Goal: Task Accomplishment & Management: Complete application form

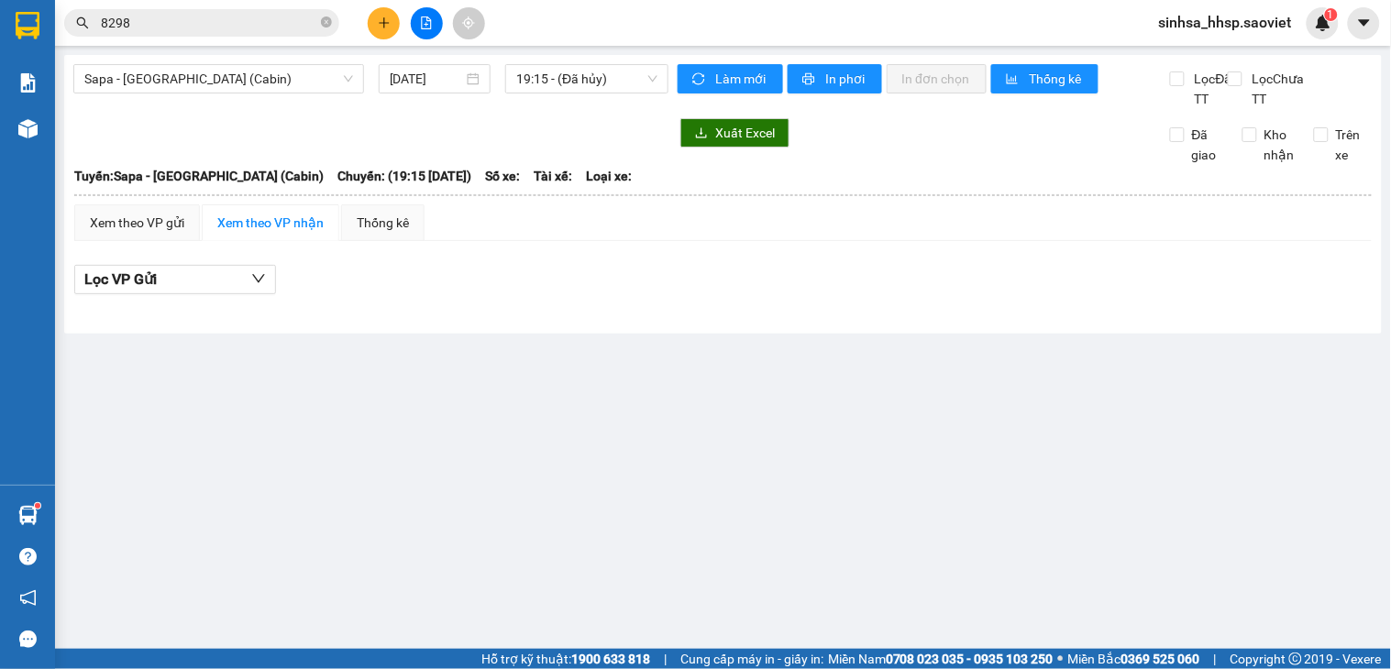
drag, startPoint x: 488, startPoint y: 83, endPoint x: 484, endPoint y: 59, distance: 24.1
click at [486, 61] on div "Sapa - [GEOGRAPHIC_DATA] (Cabin) [DATE] 19:15 - (Đã hủy) Làm mới In phơi In đơn…" at bounding box center [723, 194] width 1318 height 279
drag, startPoint x: 587, startPoint y: 198, endPoint x: 573, endPoint y: 200, distance: 13.9
click at [587, 186] on span "Loại xe:" at bounding box center [609, 176] width 46 height 20
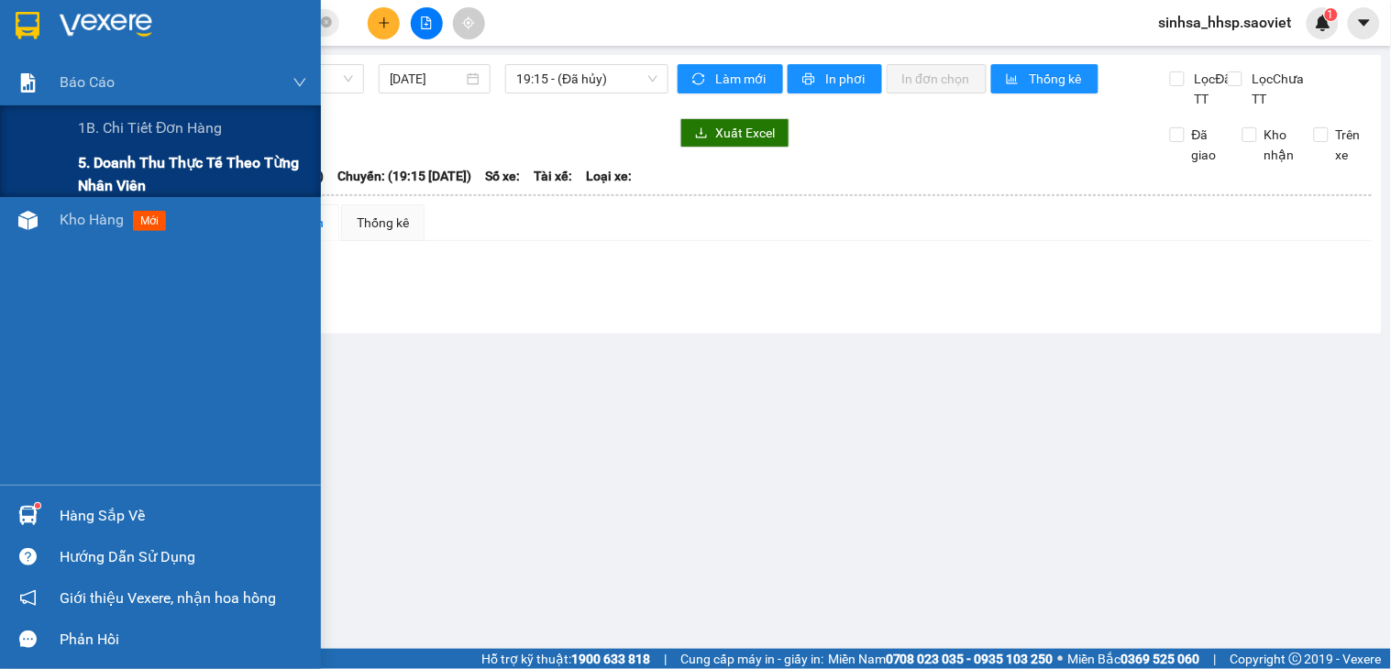
click at [72, 180] on div "5. Doanh thu thực tế theo từng nhân viên" at bounding box center [160, 174] width 321 height 46
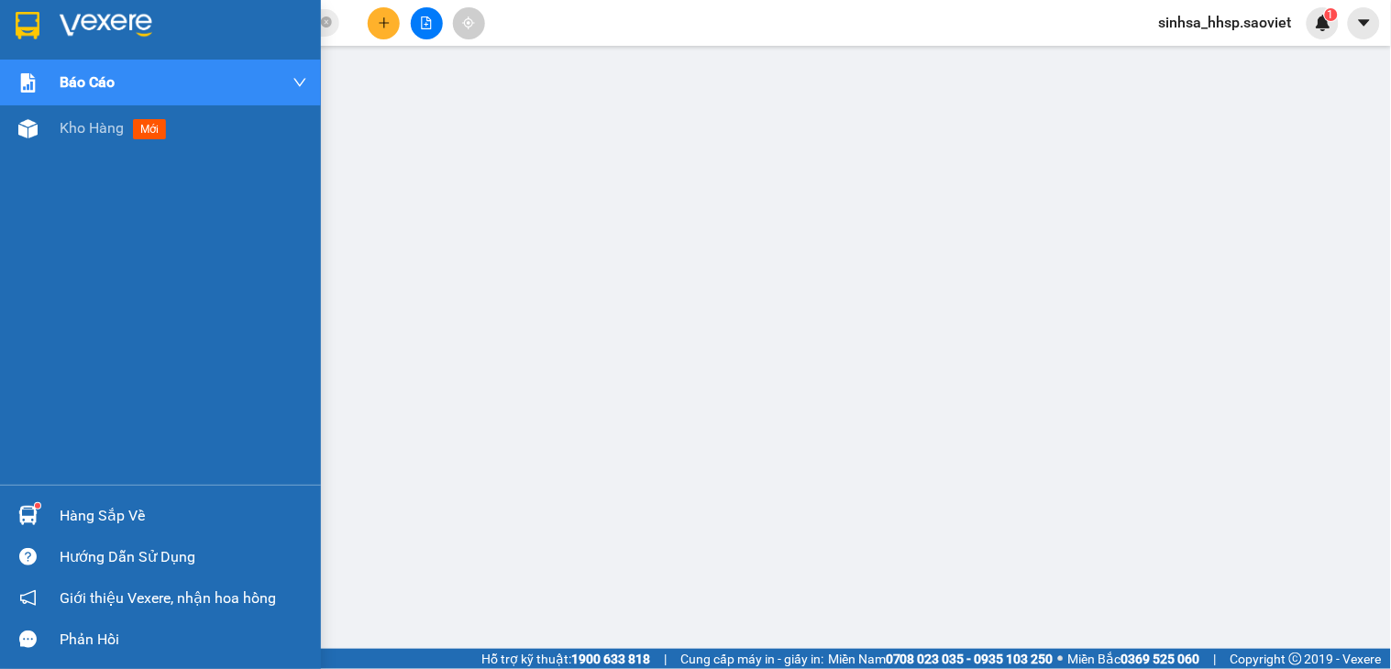
click at [62, 152] on div "Báo cáo 1B. Chi tiết đơn hàng 5. Doanh thu thực tế theo từng nhân viên Kho hàng…" at bounding box center [160, 272] width 321 height 425
click at [62, 147] on div "Kho hàng mới" at bounding box center [184, 128] width 248 height 46
click at [62, 145] on div "Kho hàng mới" at bounding box center [184, 128] width 248 height 46
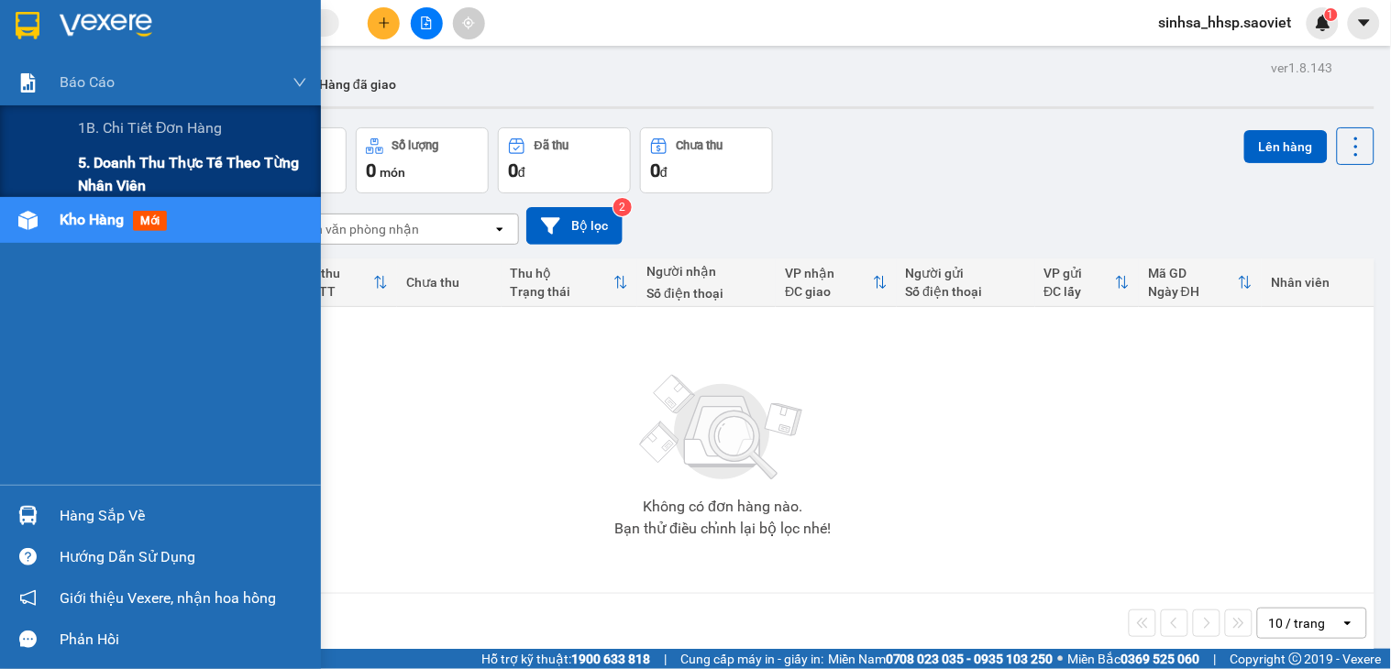
click at [102, 154] on span "5. Doanh thu thực tế theo từng nhân viên" at bounding box center [192, 174] width 229 height 46
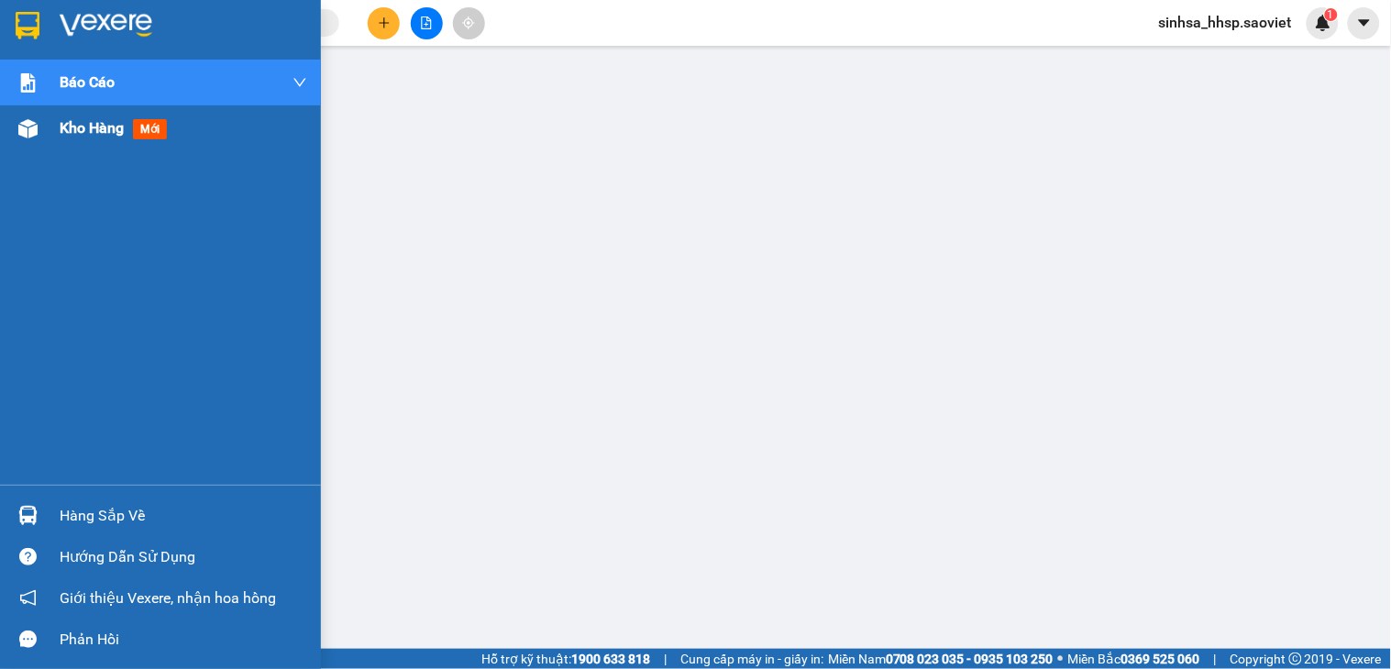
click at [95, 128] on span "Kho hàng" at bounding box center [92, 127] width 64 height 17
click at [95, 125] on span "Kho hàng" at bounding box center [92, 127] width 64 height 17
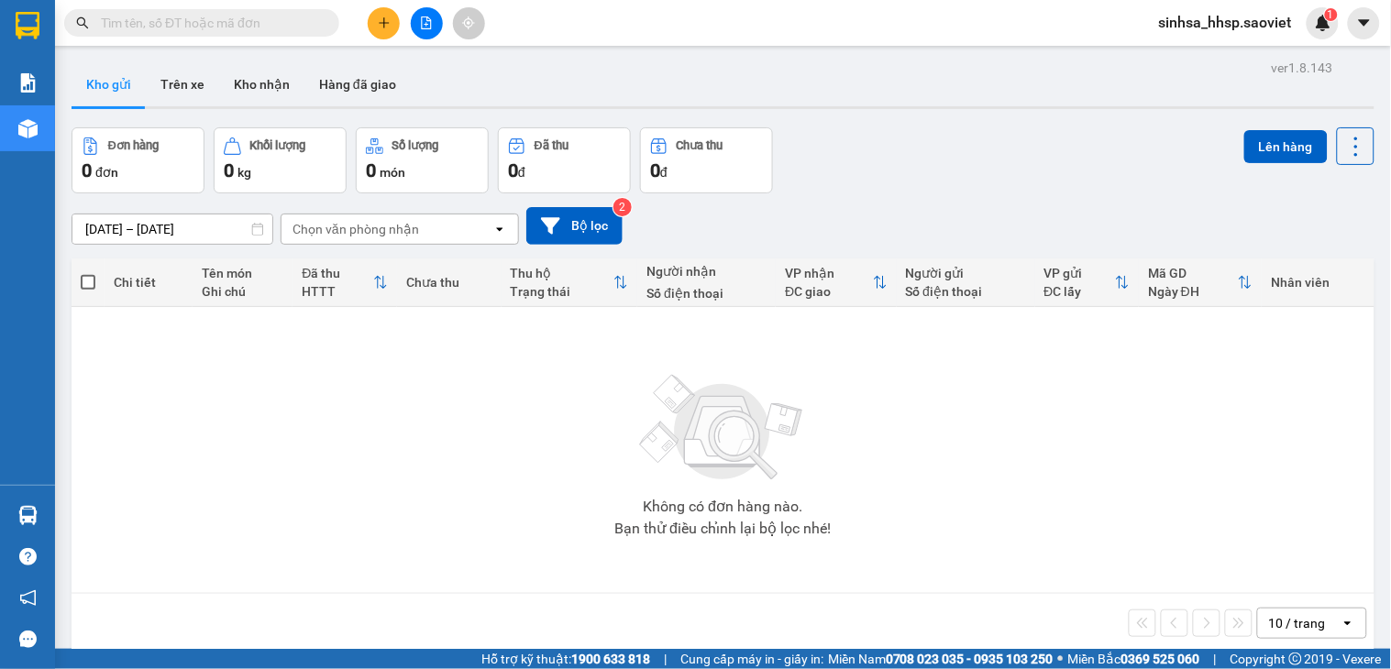
drag, startPoint x: 973, startPoint y: 112, endPoint x: 924, endPoint y: 112, distance: 48.6
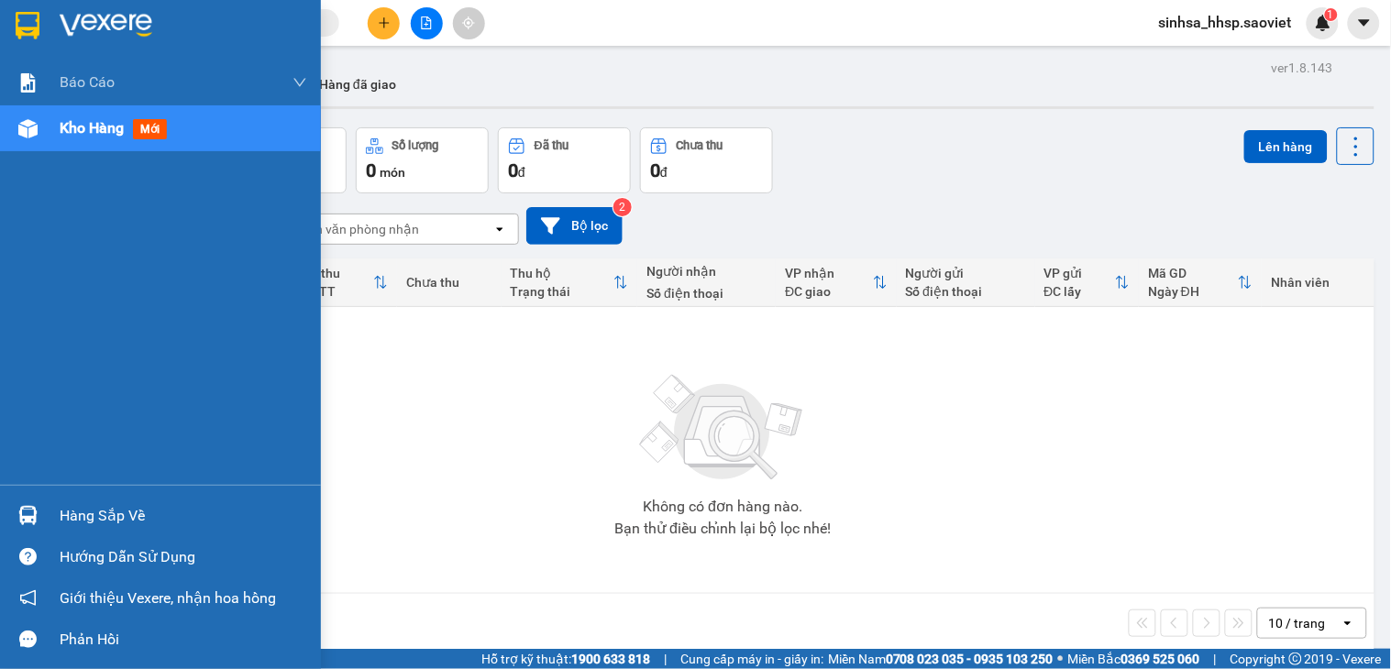
click at [90, 128] on span "Kho hàng" at bounding box center [92, 127] width 64 height 17
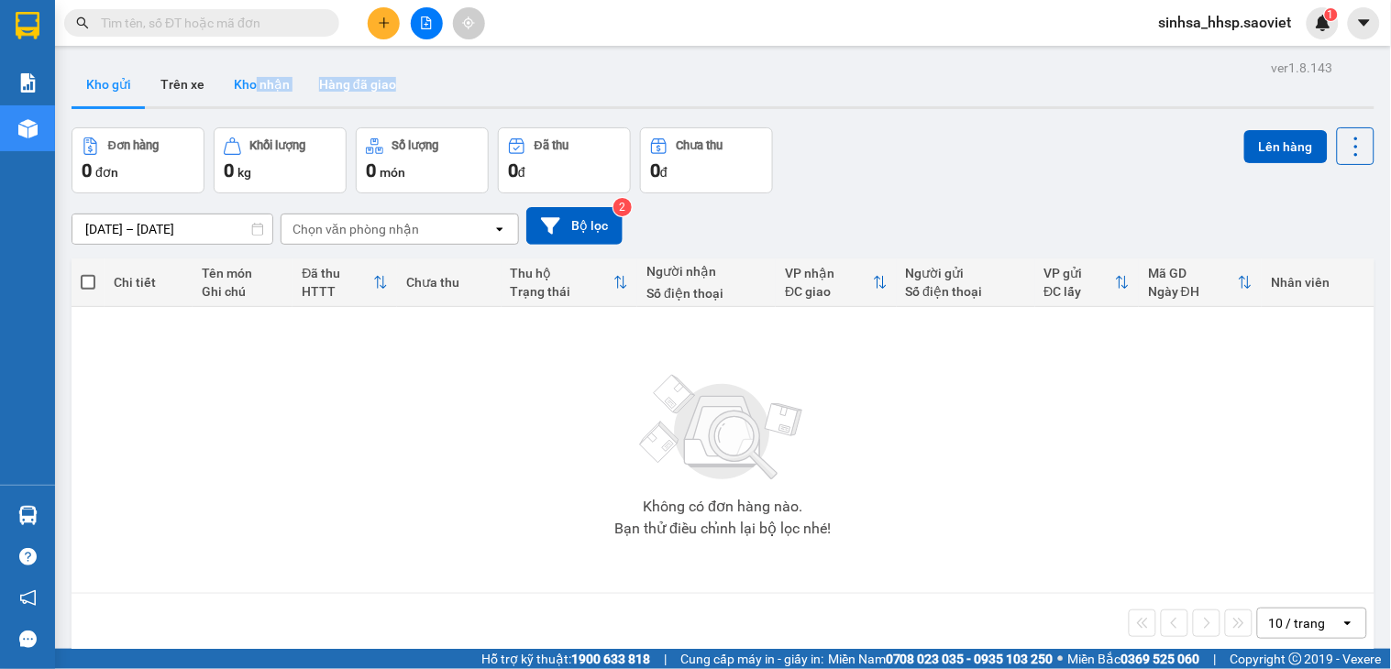
click at [254, 83] on div "Kho gửi Trên xe Kho nhận Hàng đã giao" at bounding box center [723, 85] width 1303 height 47
click at [257, 79] on button "Kho nhận" at bounding box center [261, 84] width 85 height 44
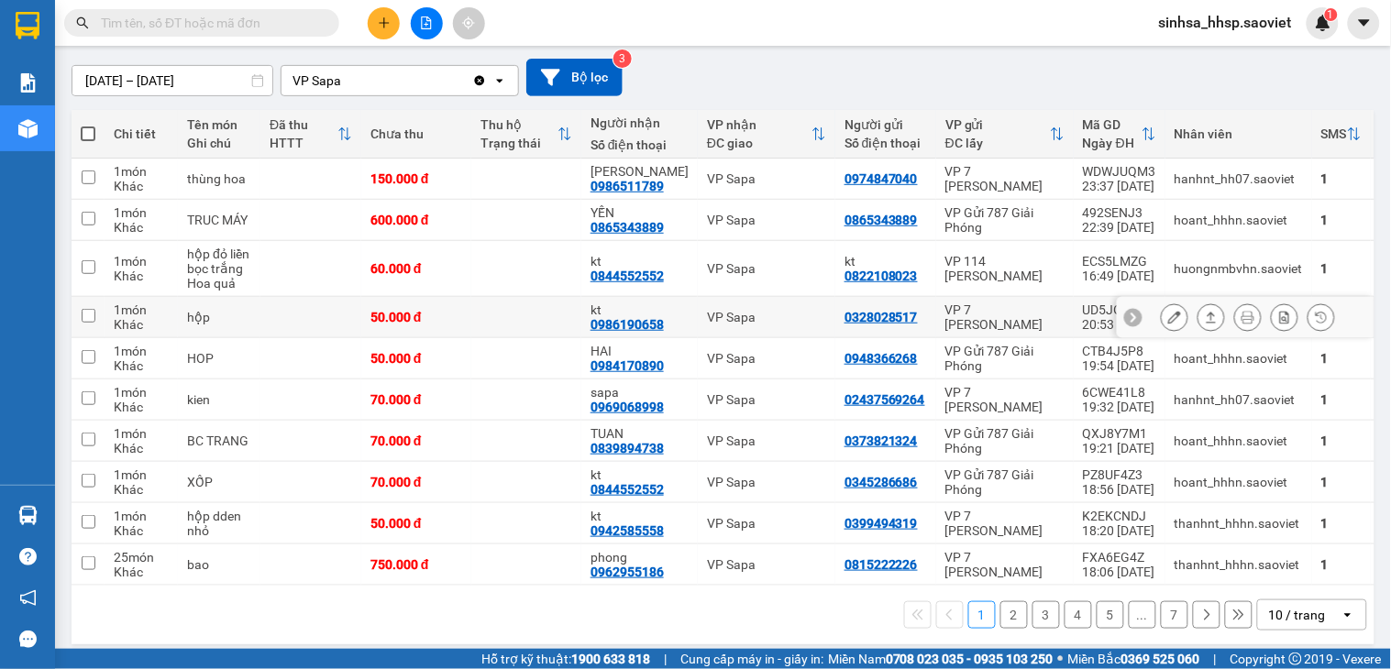
scroll to position [183, 0]
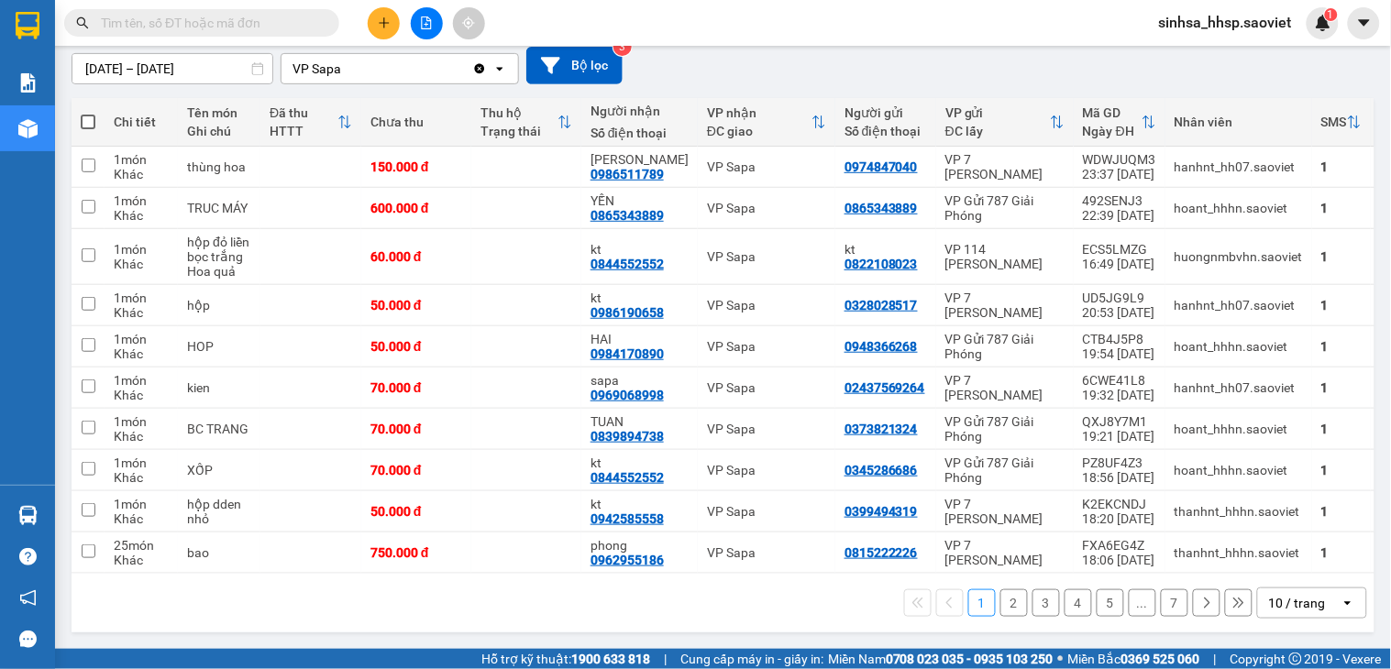
click at [1258, 598] on div "10 / trang" at bounding box center [1299, 603] width 83 height 29
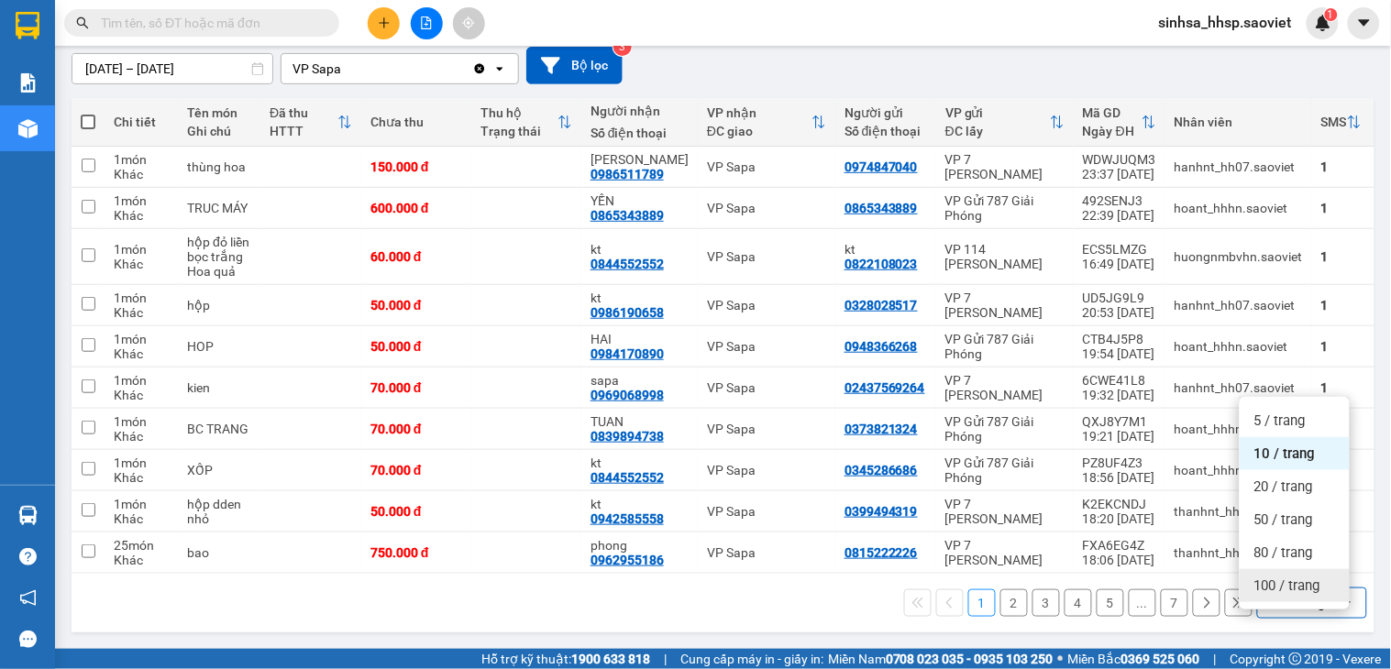
click at [1272, 577] on span "100 / trang" at bounding box center [1287, 586] width 66 height 18
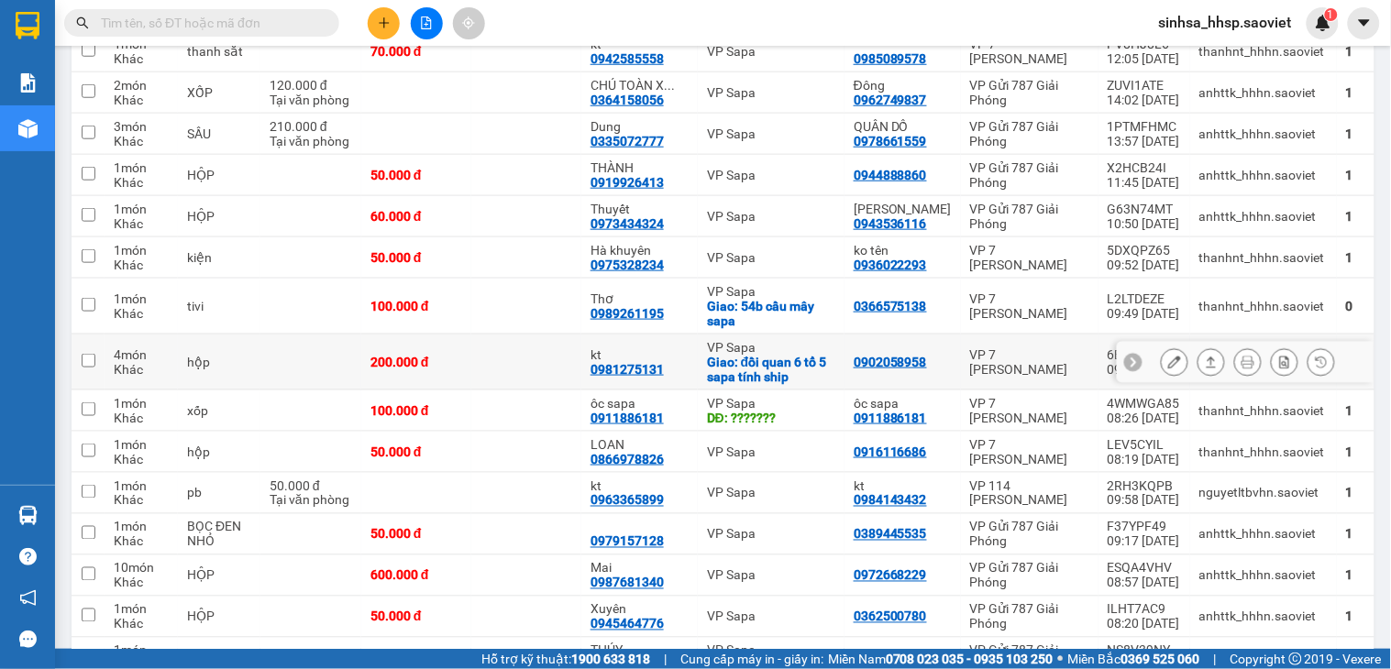
scroll to position [2221, 0]
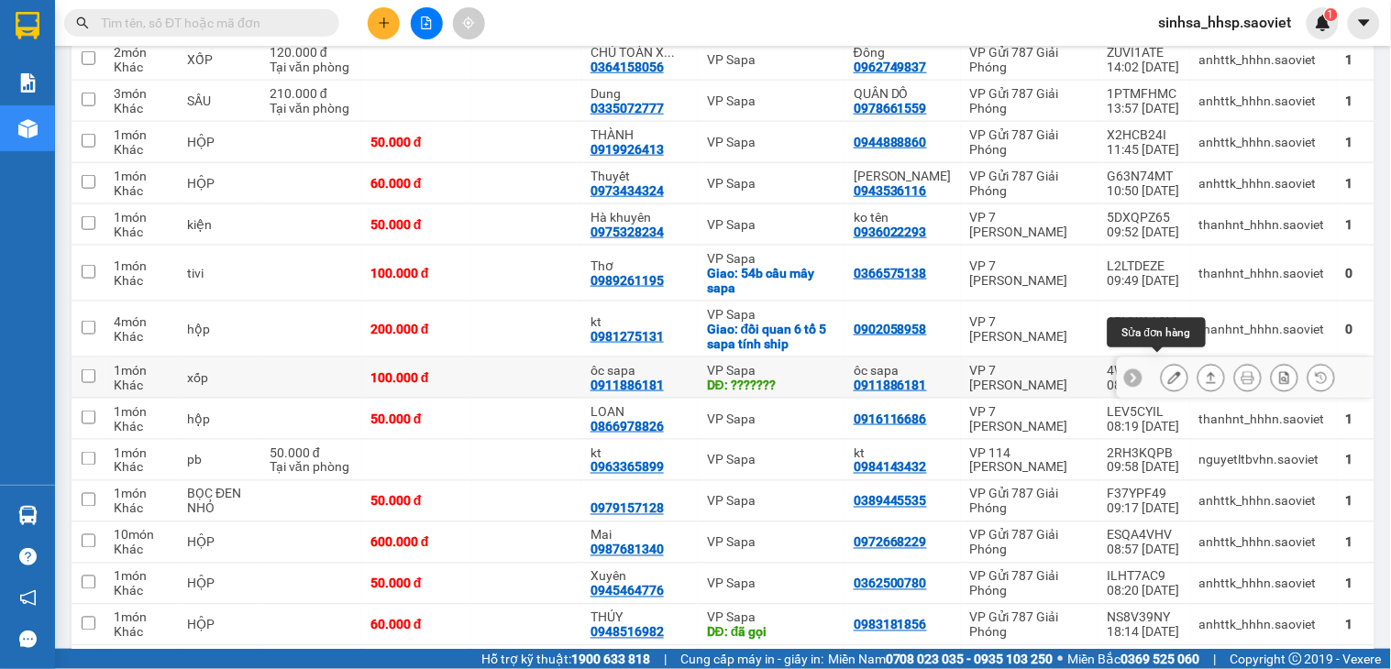
click at [1168, 371] on icon at bounding box center [1174, 377] width 13 height 13
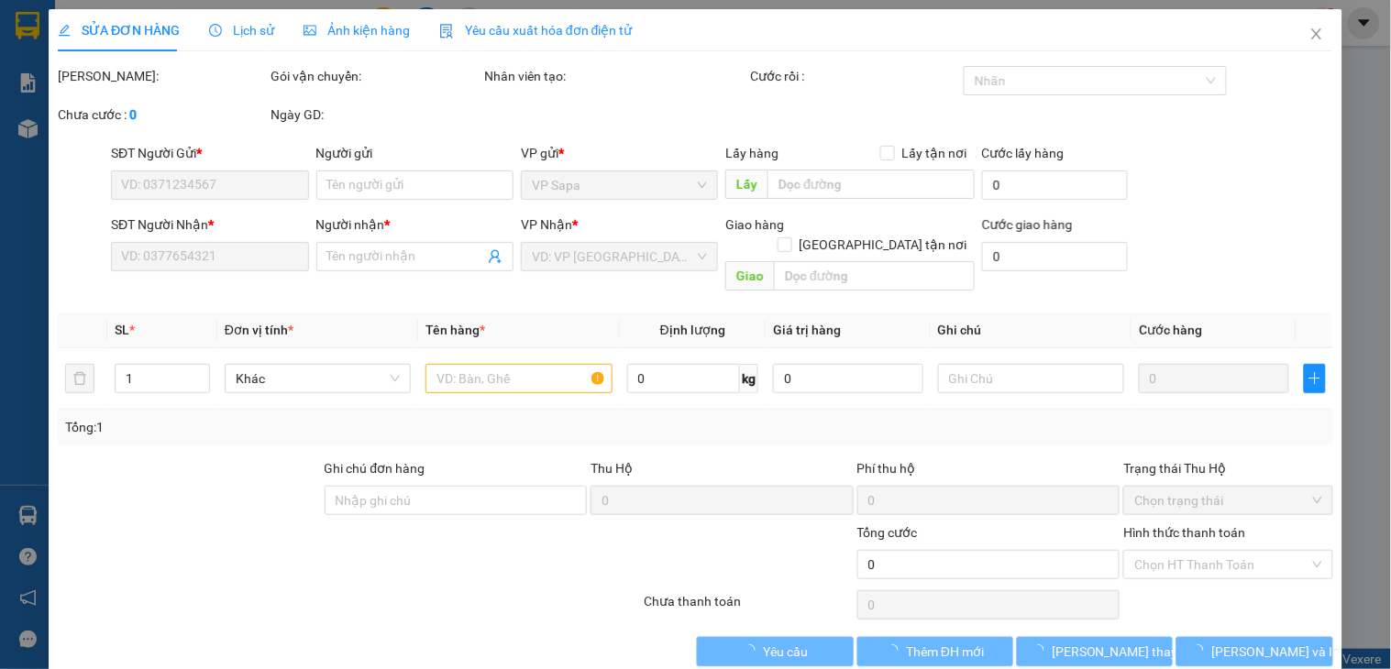
type input "0911886181"
type input "ôc sapa"
type input "0911886181"
type input "ôc sapa"
type input "???????"
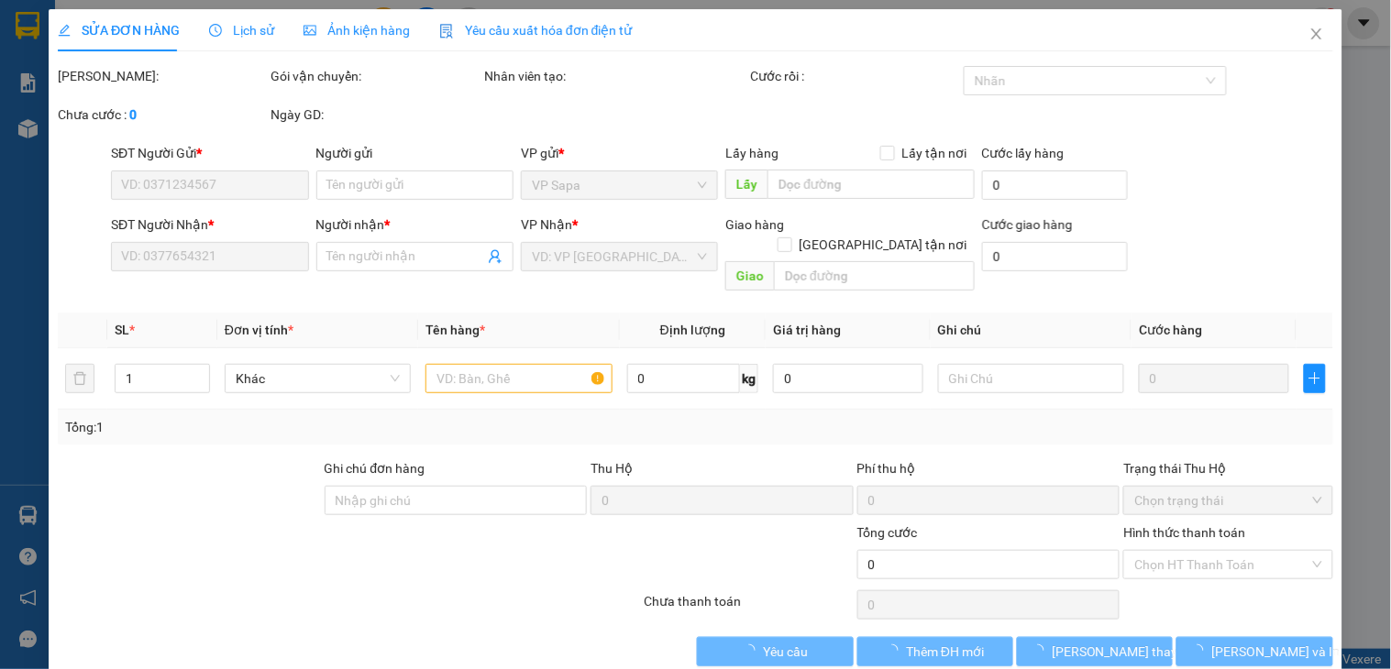
type input "100.000"
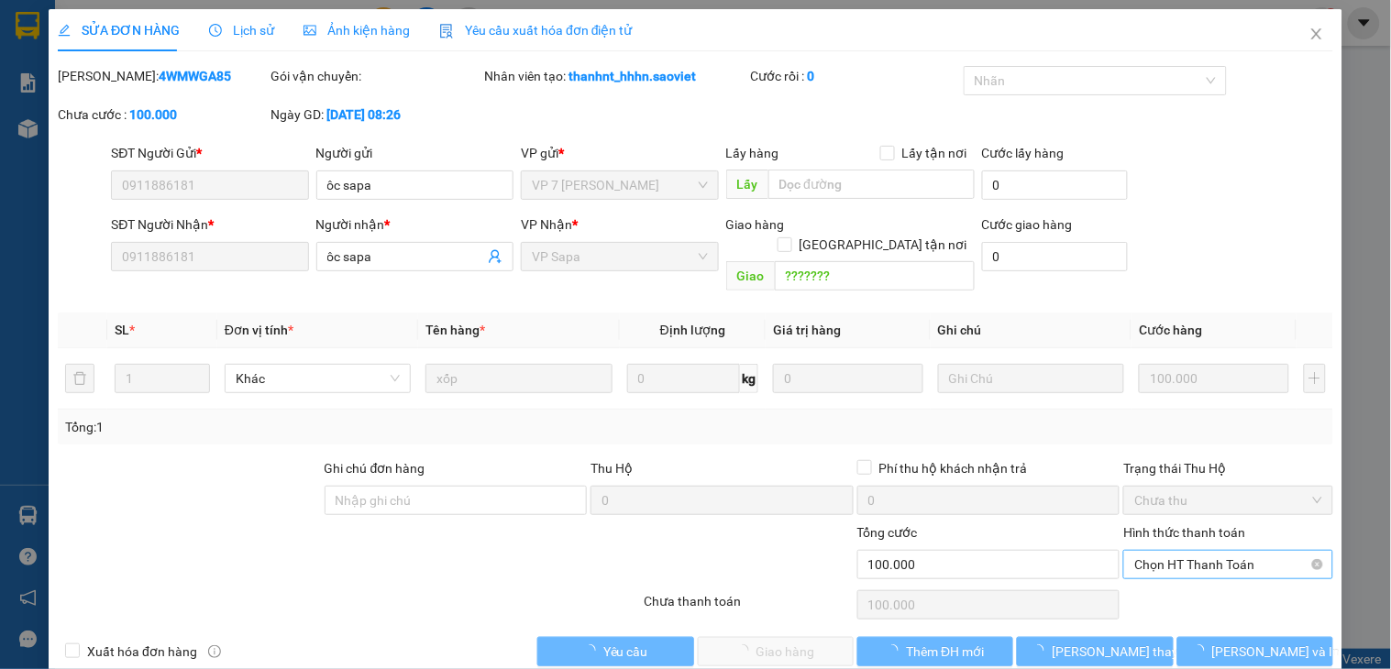
click at [1159, 551] on span "Chọn HT Thanh Toán" at bounding box center [1227, 565] width 187 height 28
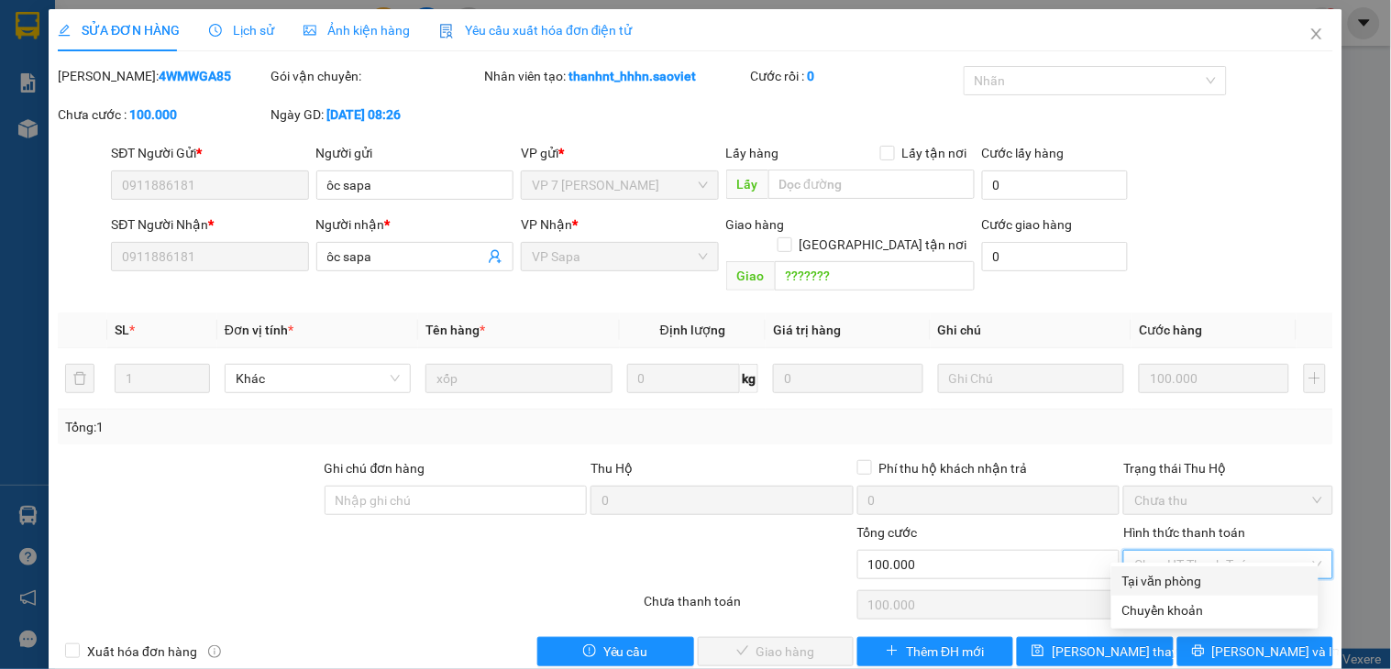
click at [1155, 580] on div "Tại văn phòng" at bounding box center [1214, 581] width 185 height 20
type input "0"
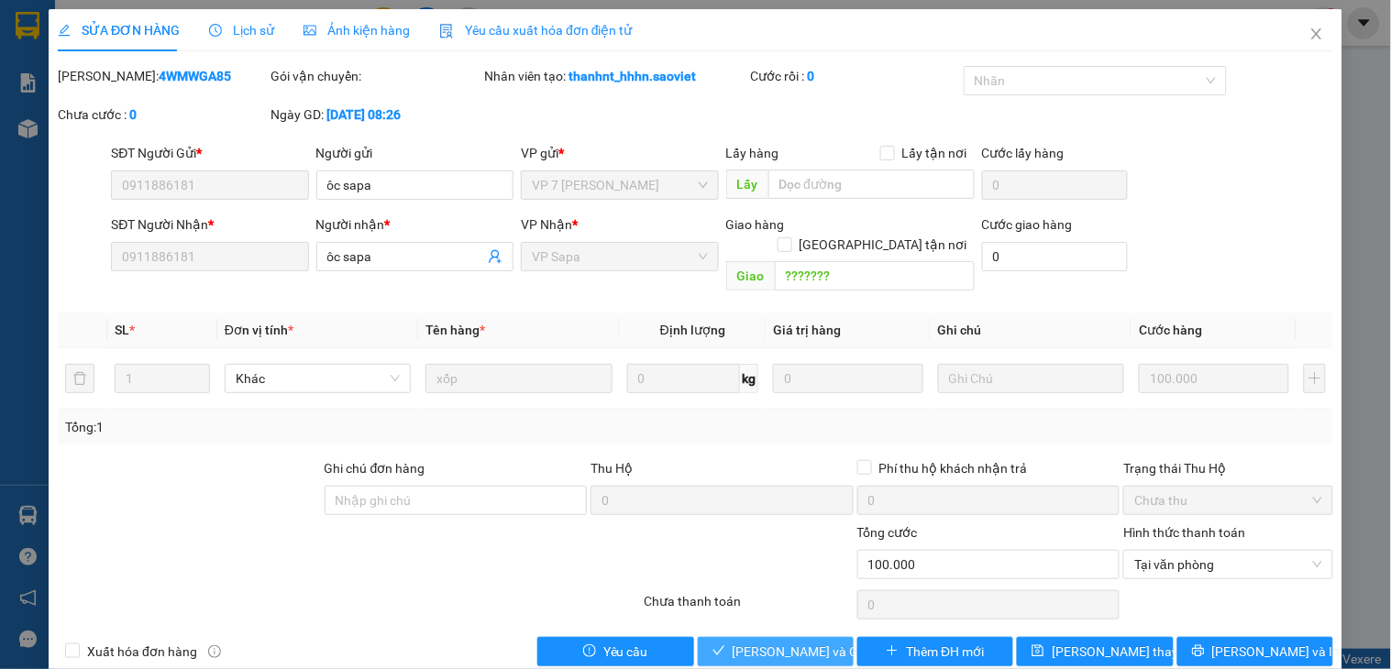
click at [767, 637] on button "Lưu và Giao hàng" at bounding box center [776, 651] width 156 height 29
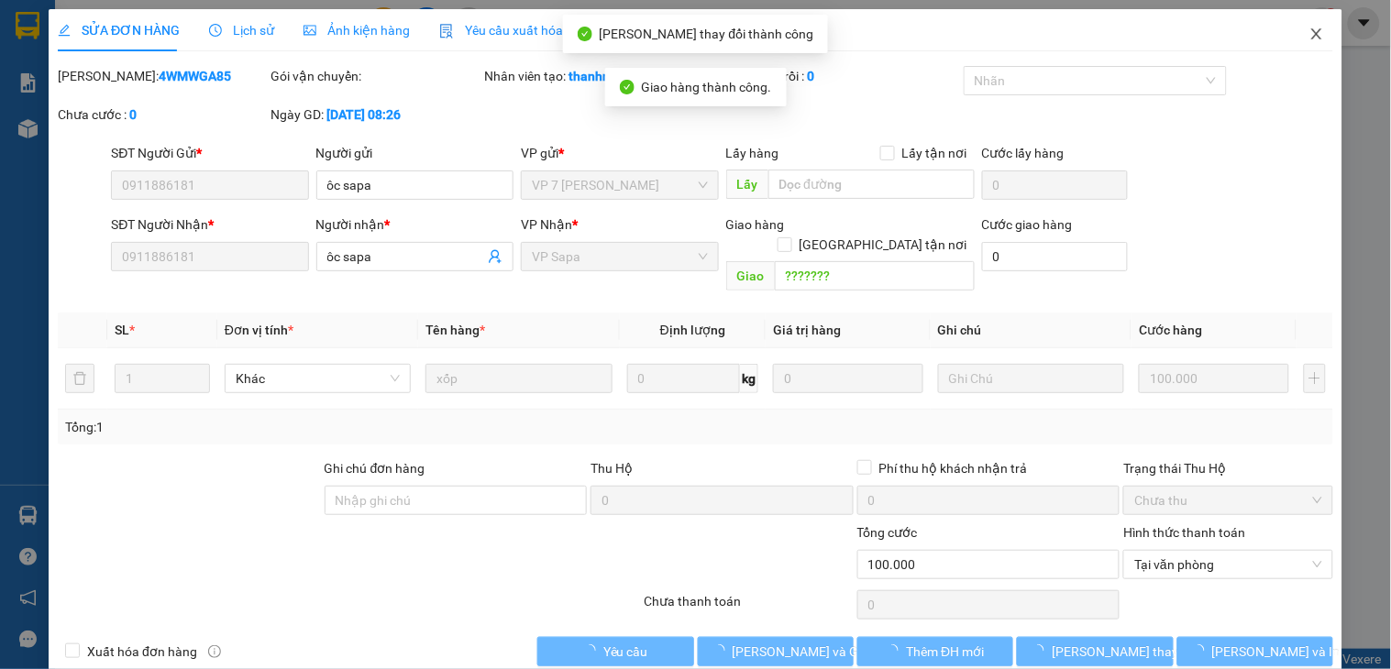
click at [1309, 33] on icon "close" at bounding box center [1316, 34] width 15 height 15
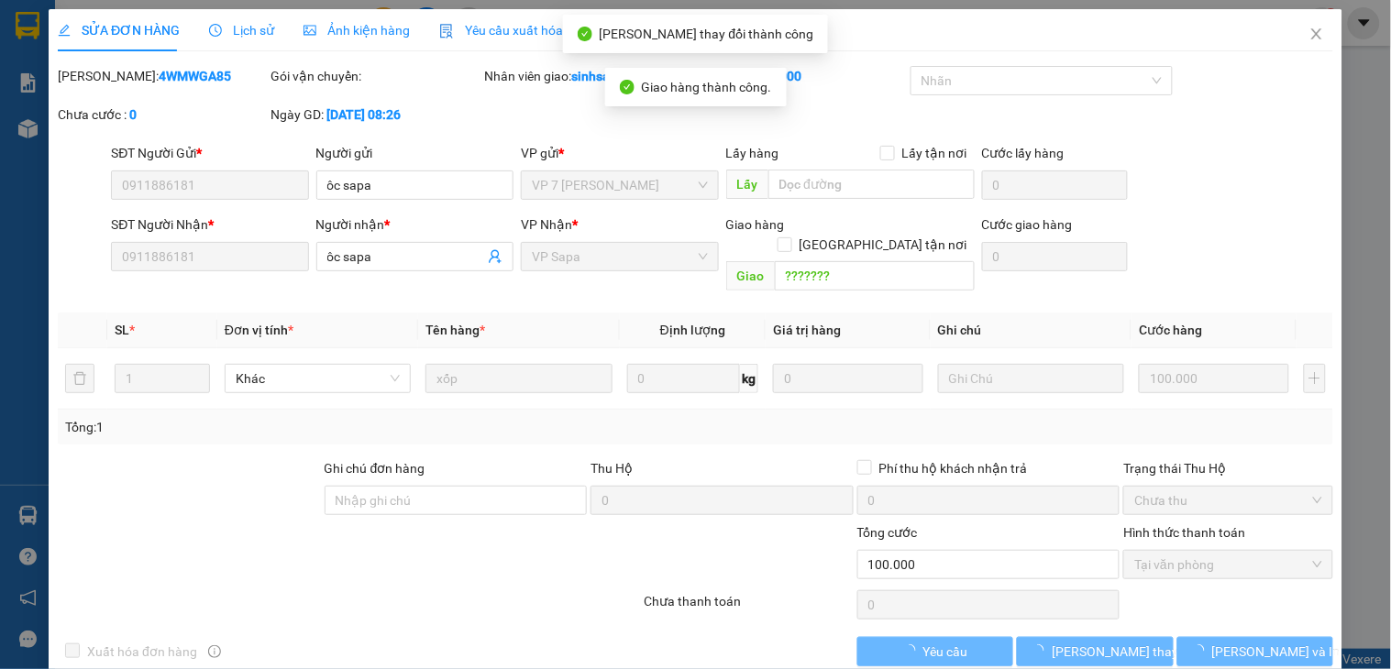
click at [1303, 30] on span "sinhsa_hhsp.saoviet" at bounding box center [1225, 22] width 162 height 23
click at [1299, 28] on span "sinhsa_hhsp.saoviet" at bounding box center [1225, 22] width 162 height 23
